Goal: Find specific page/section

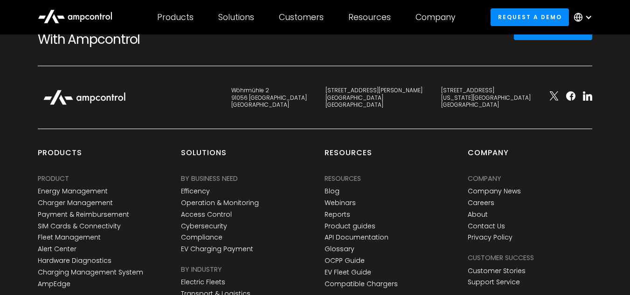
scroll to position [1492, 0]
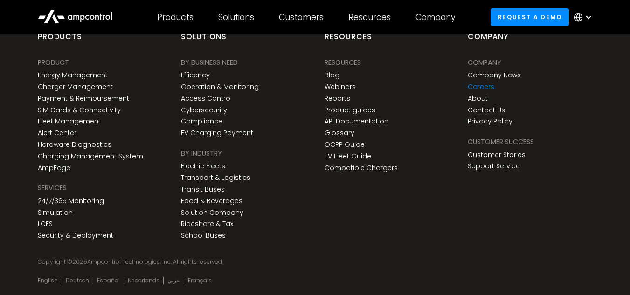
click at [479, 88] on link "Careers" at bounding box center [481, 87] width 27 height 8
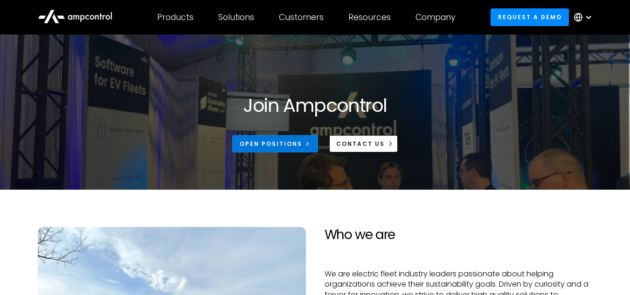
click at [270, 151] on link "Open Positions" at bounding box center [275, 143] width 86 height 17
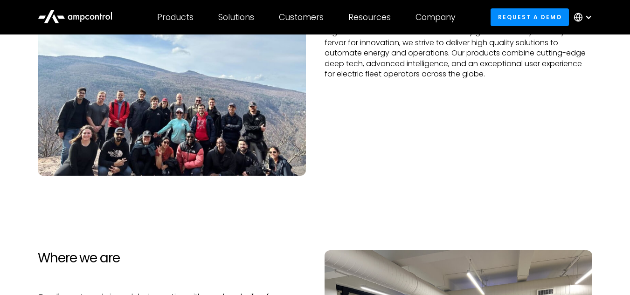
scroll to position [373, 0]
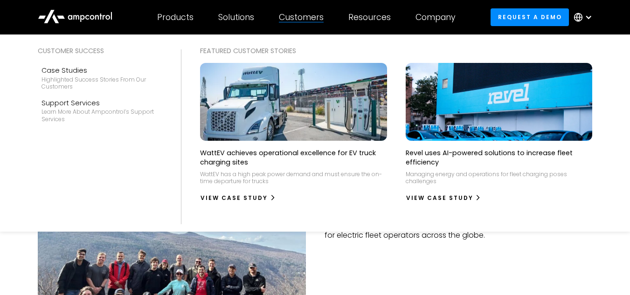
scroll to position [93, 0]
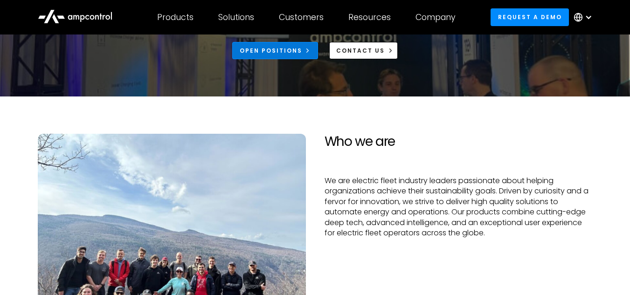
click at [288, 54] on div "Open Positions" at bounding box center [271, 51] width 62 height 8
